Goal: Navigation & Orientation: Find specific page/section

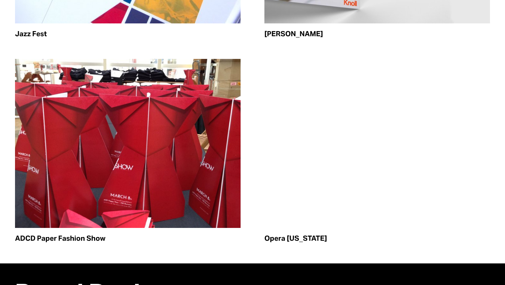
scroll to position [1972, 0]
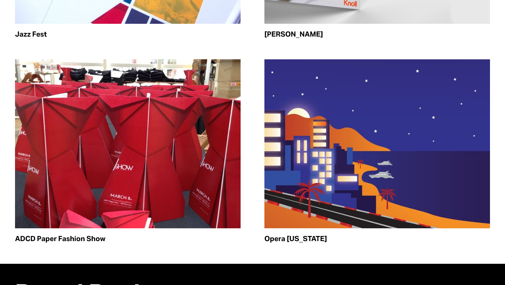
click at [300, 146] on img at bounding box center [377, 143] width 226 height 169
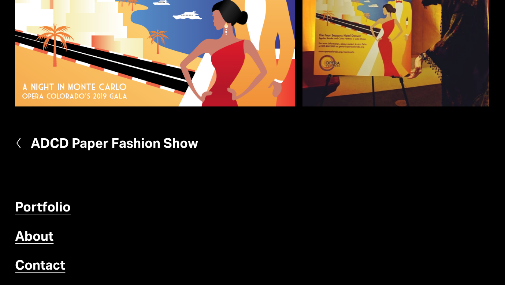
scroll to position [522, 0]
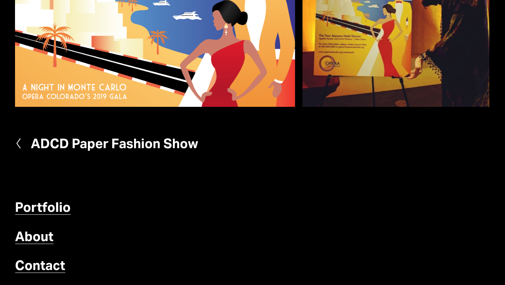
click at [36, 204] on link "Portfolio" at bounding box center [43, 208] width 56 height 18
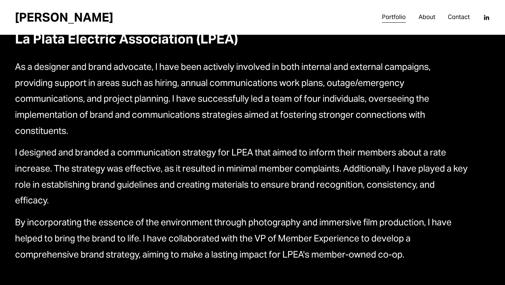
scroll to position [729, 0]
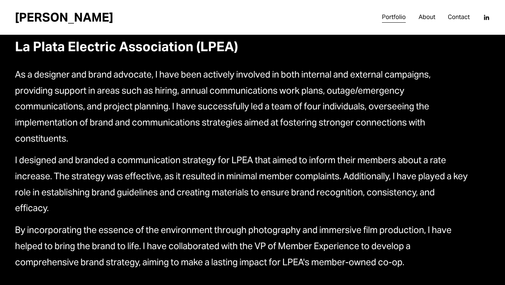
click at [246, 119] on p "As a designer and brand advocate, I have been actively involved in both interna…" at bounding box center [242, 107] width 455 height 80
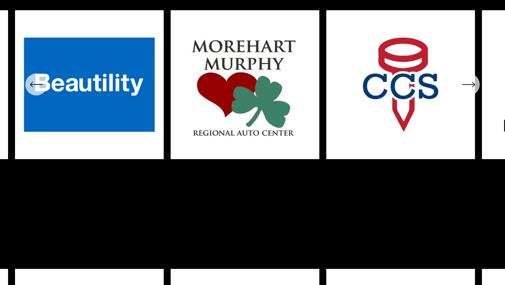
scroll to position [2626, 0]
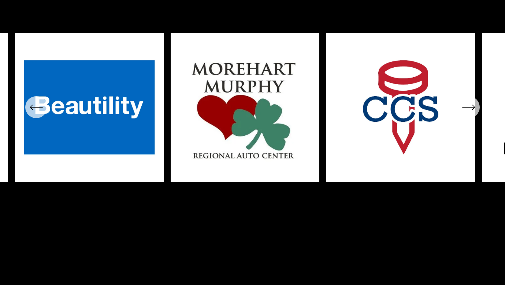
click at [468, 109] on icon "\a \a \a Next\a \a" at bounding box center [468, 107] width 13 height 13
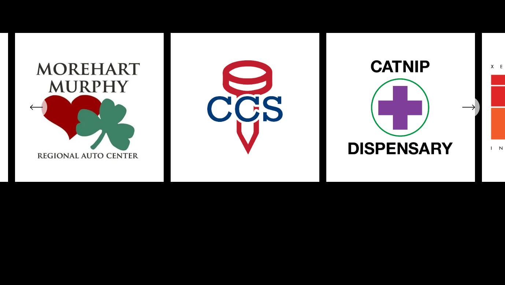
click at [468, 109] on icon "\a \a \a Next\a \a" at bounding box center [468, 107] width 13 height 13
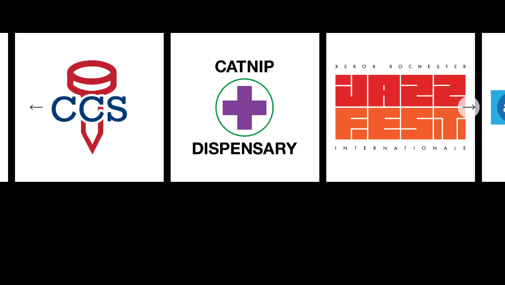
click at [468, 109] on icon "\a \a \a Next\a \a" at bounding box center [468, 107] width 13 height 13
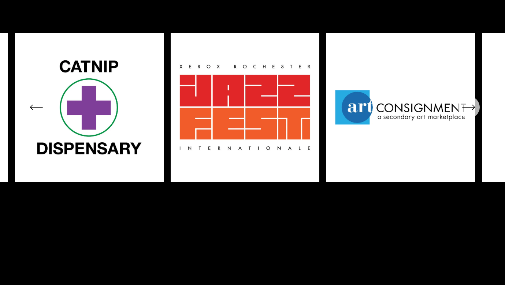
click at [468, 109] on icon "\a \a \a Next\a \a" at bounding box center [468, 107] width 13 height 13
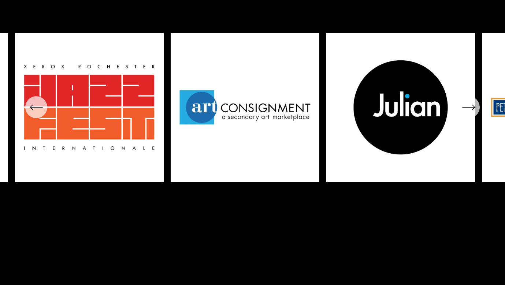
click at [468, 109] on icon "\a \a \a Next\a \a" at bounding box center [468, 107] width 13 height 13
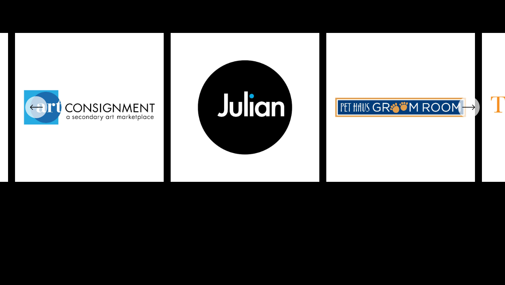
click at [468, 109] on icon "\a \a \a Next\a \a" at bounding box center [468, 107] width 13 height 13
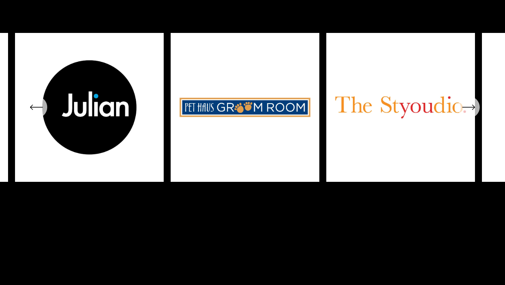
click at [468, 109] on icon "\a \a \a Next\a \a" at bounding box center [468, 107] width 13 height 13
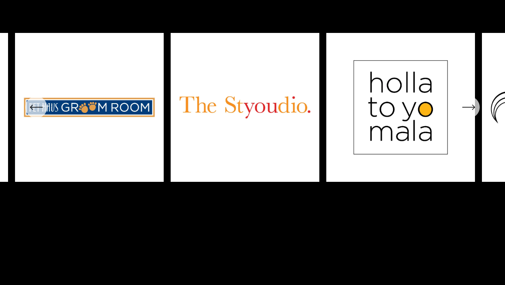
click at [468, 109] on icon "\a \a \a Next\a \a" at bounding box center [468, 107] width 13 height 13
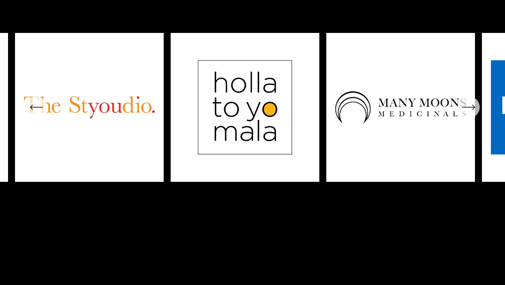
click at [468, 109] on icon "\a \a \a Next\a \a" at bounding box center [468, 107] width 13 height 13
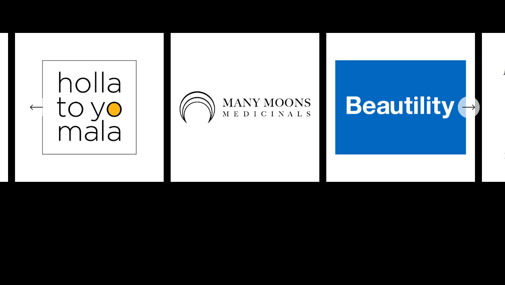
click at [468, 109] on icon "\a \a \a Next\a \a" at bounding box center [468, 107] width 13 height 13
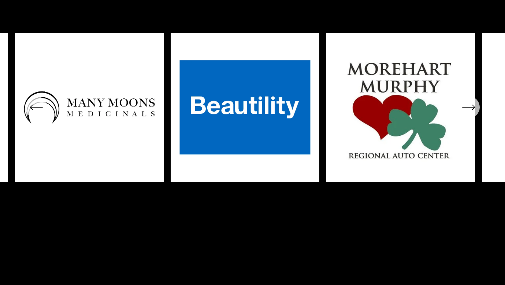
click at [468, 109] on icon "\a \a \a Next\a \a" at bounding box center [468, 107] width 13 height 13
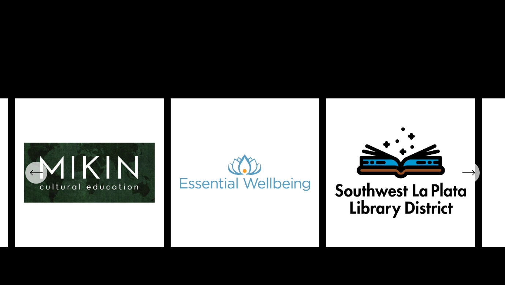
scroll to position [2859, 0]
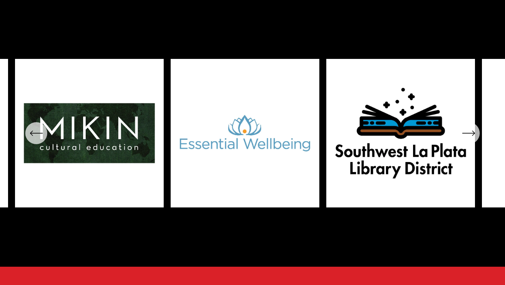
click at [473, 132] on icon "\a \a \a Next\a \a" at bounding box center [473, 133] width 2 height 5
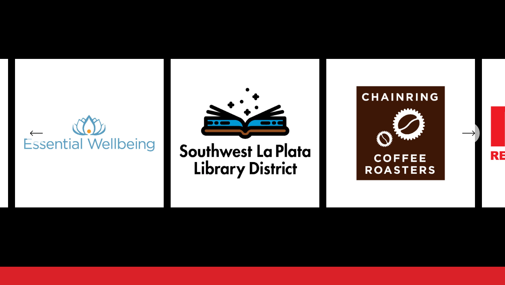
click at [473, 132] on icon "\a \a \a Next\a \a" at bounding box center [473, 133] width 2 height 5
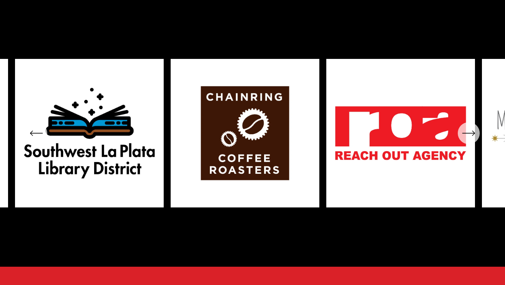
click at [473, 132] on icon "\a \a \a Next\a \a" at bounding box center [473, 133] width 2 height 5
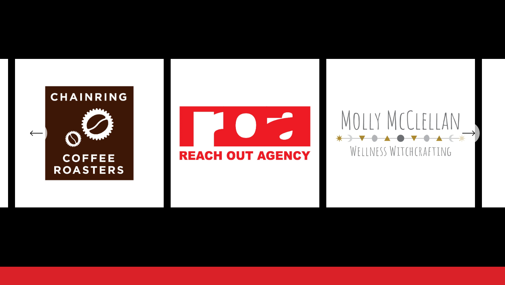
click at [473, 132] on icon "\a \a \a Next\a \a" at bounding box center [473, 133] width 2 height 5
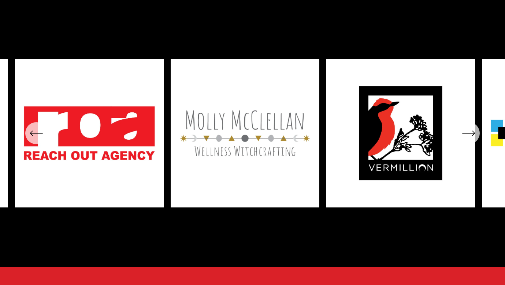
click at [473, 132] on icon "\a \a \a Next\a \a" at bounding box center [473, 133] width 2 height 5
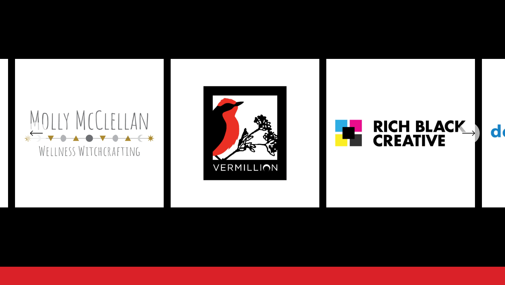
click at [473, 132] on icon "\a \a \a Next\a \a" at bounding box center [473, 133] width 2 height 5
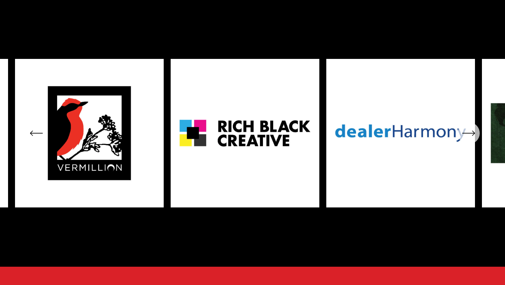
click at [473, 132] on icon "\a \a \a Next\a \a" at bounding box center [473, 133] width 2 height 5
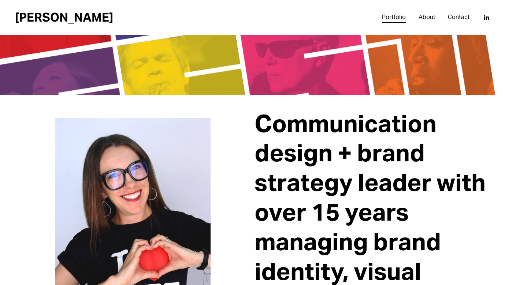
scroll to position [0, 0]
